Goal: Task Accomplishment & Management: Manage account settings

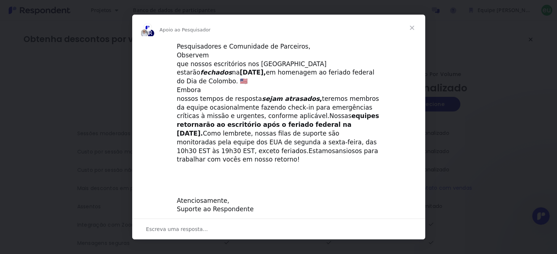
click at [413, 26] on span "Fechar" at bounding box center [412, 28] width 26 height 26
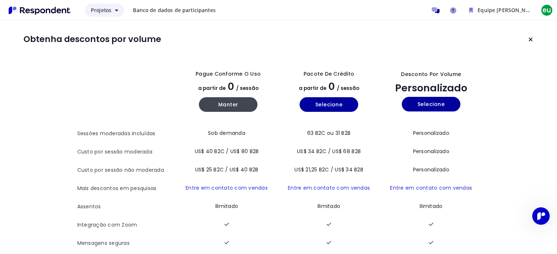
click at [113, 13] on button "Projetos" at bounding box center [104, 10] width 39 height 13
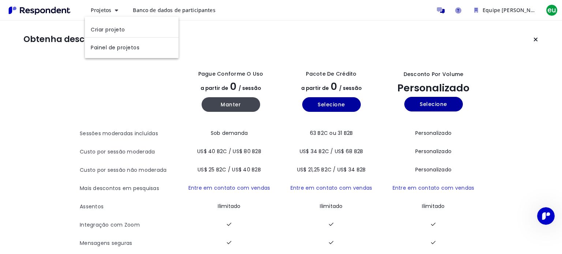
click at [343, 46] on md-backdrop at bounding box center [281, 127] width 562 height 254
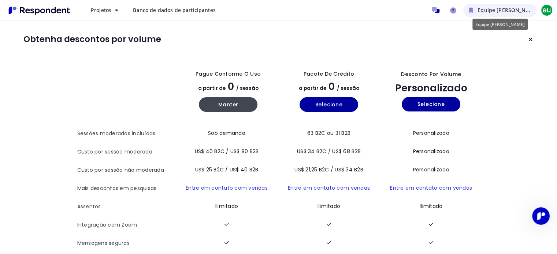
click at [521, 8] on font "Equipe [PERSON_NAME]" at bounding box center [507, 10] width 61 height 7
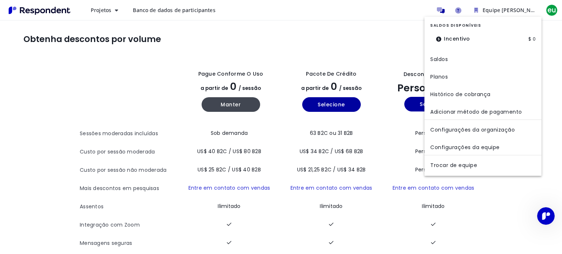
click at [552, 8] on md-backdrop at bounding box center [281, 127] width 562 height 254
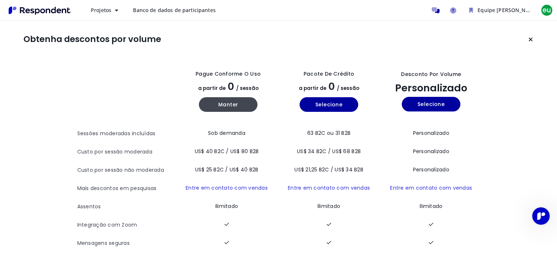
click at [189, 7] on font "Banco de dados de participantes" at bounding box center [174, 10] width 82 height 7
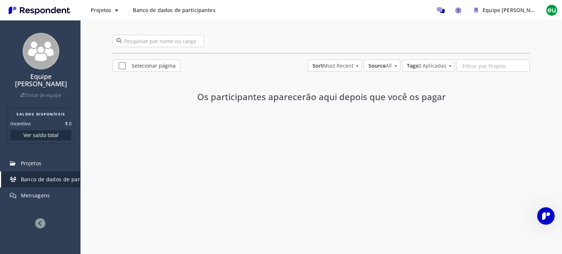
click at [198, 12] on font "Banco de dados de participantes" at bounding box center [174, 10] width 82 height 7
click at [551, 9] on font "eu" at bounding box center [552, 10] width 9 height 10
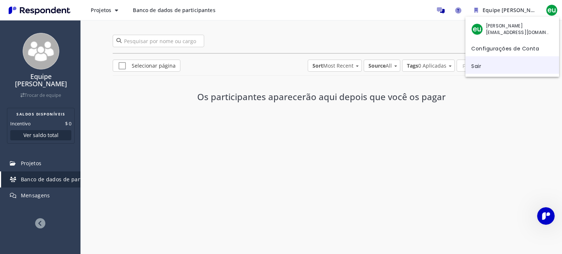
click at [497, 62] on link "Sair" at bounding box center [513, 65] width 94 height 18
